Goal: Task Accomplishment & Management: Use online tool/utility

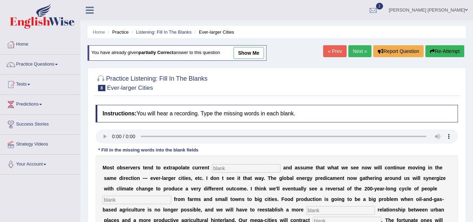
click at [227, 171] on input "text" at bounding box center [246, 168] width 69 height 8
type input "trends"
click at [141, 197] on input "text" at bounding box center [137, 199] width 69 height 8
type input "moving"
click at [250, 155] on div "M o s t o b s e r v e r s t e n d t o e x t r a p o l a t e c u r r e n t trend…" at bounding box center [277, 204] width 362 height 98
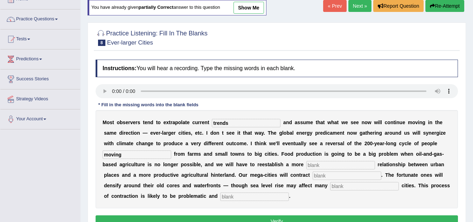
scroll to position [56, 0]
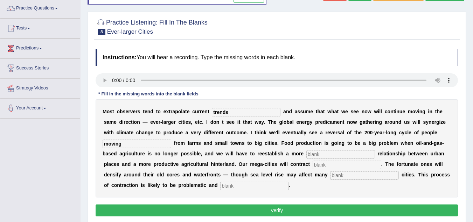
click at [318, 153] on input "text" at bounding box center [340, 154] width 69 height 8
type input "meaningful"
click at [331, 164] on input "text" at bounding box center [347, 164] width 69 height 8
type input "substantailly"
click at [343, 176] on input "text" at bounding box center [364, 175] width 69 height 8
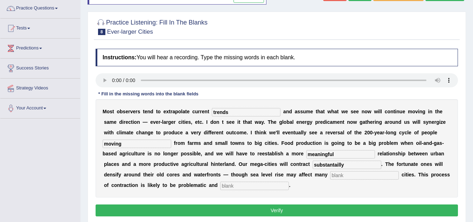
click at [234, 187] on input "text" at bounding box center [254, 185] width 69 height 8
type input "disorderly"
click at [353, 172] on input "text" at bounding box center [364, 175] width 69 height 8
type input "harbor"
click at [339, 163] on input "substantailly" at bounding box center [347, 164] width 69 height 8
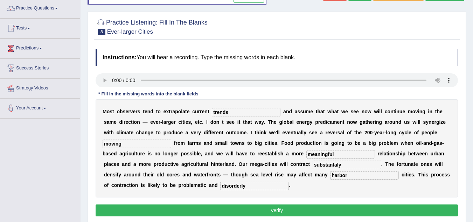
click at [344, 164] on input "substantaly" at bounding box center [347, 164] width 69 height 8
click at [335, 163] on input "substantially" at bounding box center [347, 164] width 69 height 8
type input "substantinally"
click at [316, 209] on button "Verify" at bounding box center [277, 210] width 362 height 12
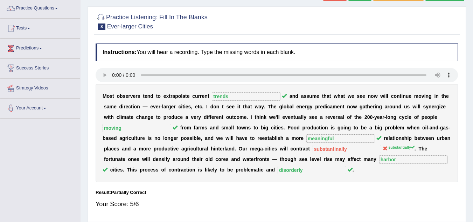
click at [380, 23] on div at bounding box center [277, 20] width 362 height 21
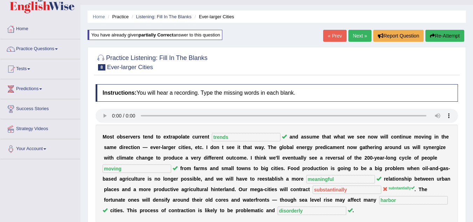
scroll to position [0, 0]
